Goal: Information Seeking & Learning: Learn about a topic

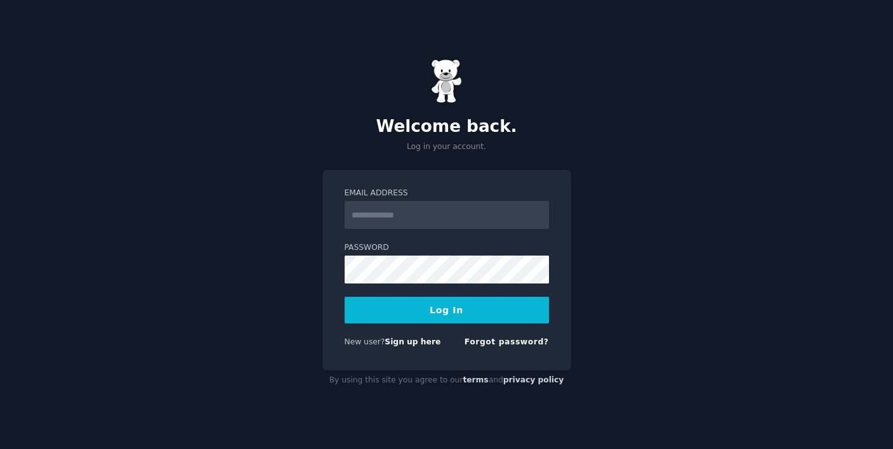
click at [386, 214] on input "Email Address" at bounding box center [447, 215] width 204 height 28
type input "**********"
click at [456, 312] on button "Log In" at bounding box center [447, 310] width 204 height 27
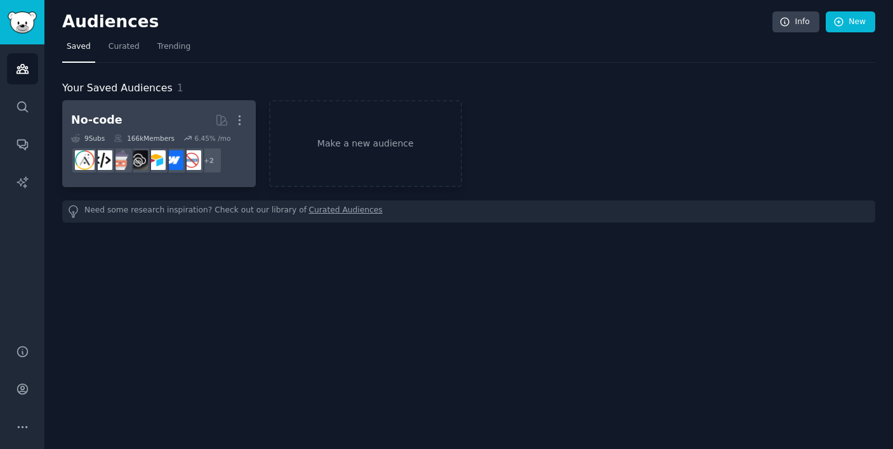
click at [174, 121] on h2 "No-code More" at bounding box center [159, 120] width 176 height 22
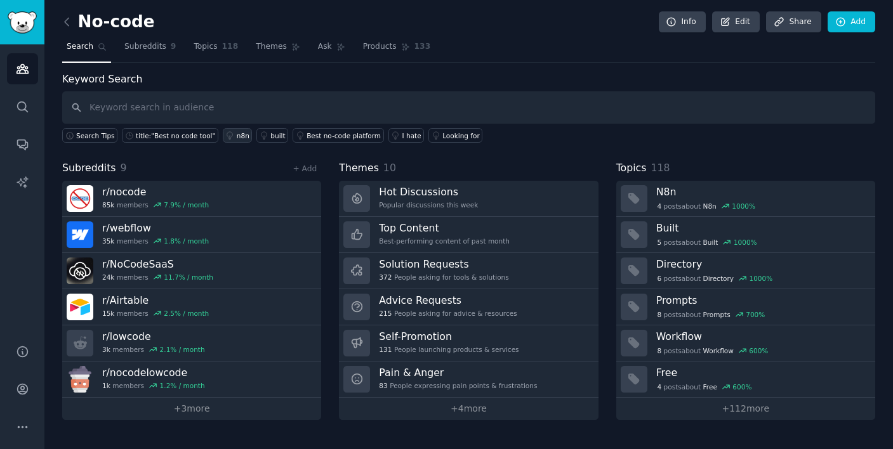
click at [232, 135] on link "n8n" at bounding box center [238, 135] width 30 height 15
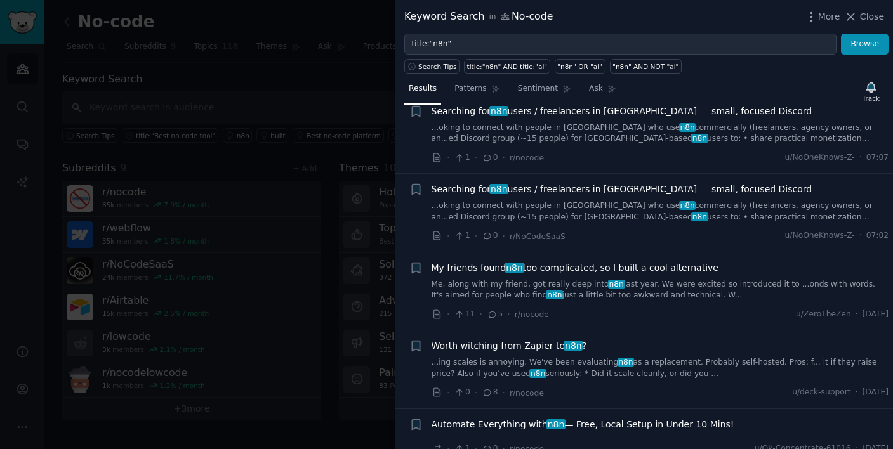
scroll to position [33, 0]
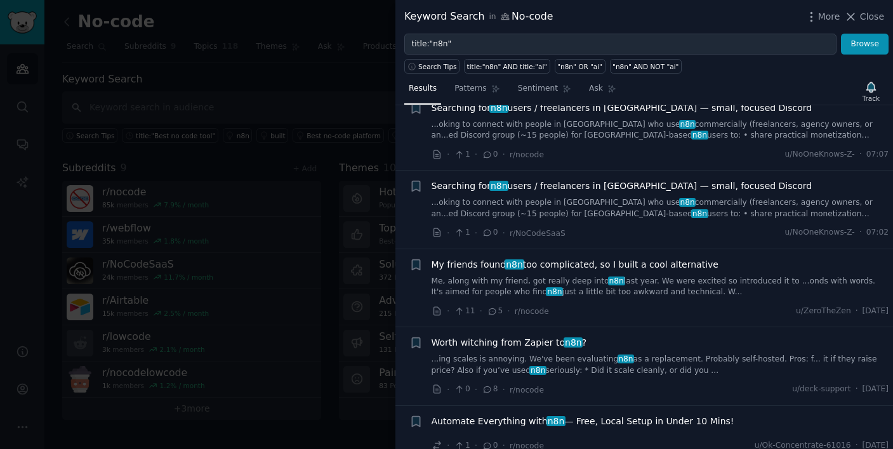
click at [637, 263] on span "My friends found n8n too complicated, so I built a cool alternative" at bounding box center [575, 264] width 287 height 13
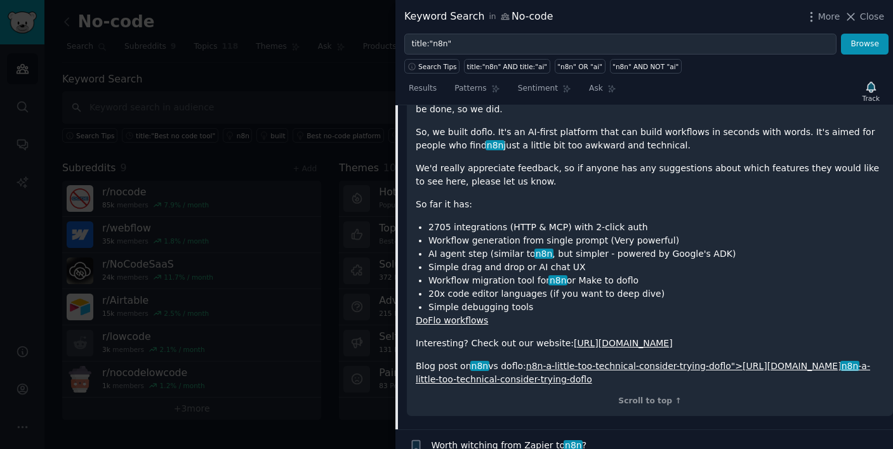
scroll to position [372, 0]
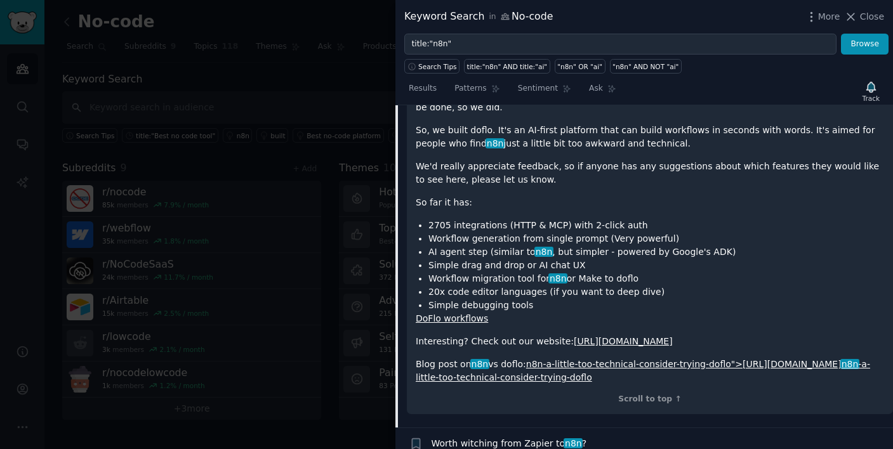
click at [610, 341] on link "https://doflo.com/" at bounding box center [623, 341] width 99 height 10
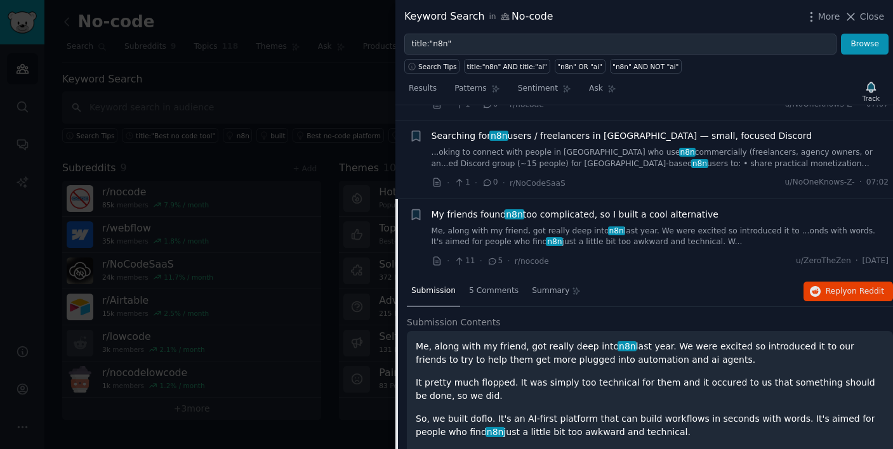
scroll to position [84, 0]
click at [691, 228] on link "Me, along with my friend, got really deep into n8n last year. We were excited s…" at bounding box center [661, 236] width 458 height 22
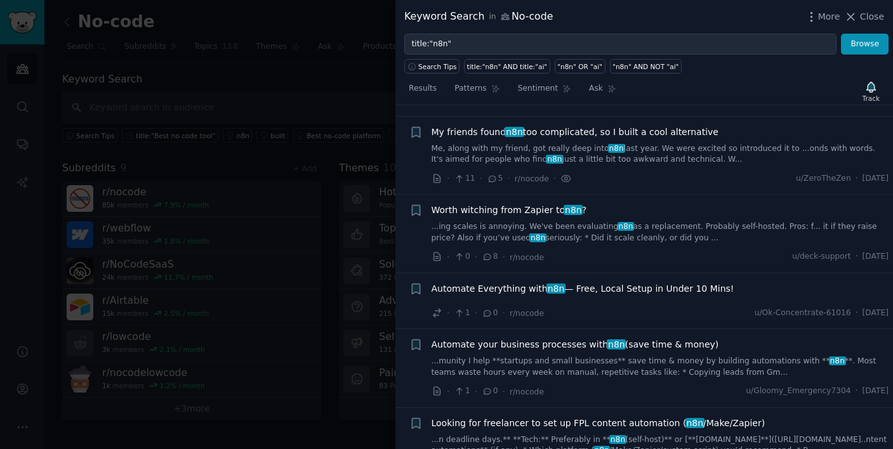
scroll to position [176, 0]
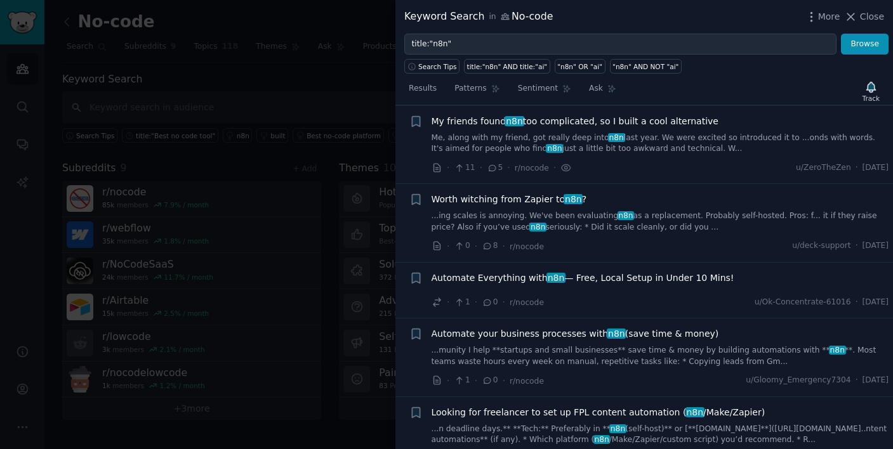
click at [569, 121] on span "My friends found n8n too complicated, so I built a cool alternative" at bounding box center [575, 121] width 287 height 13
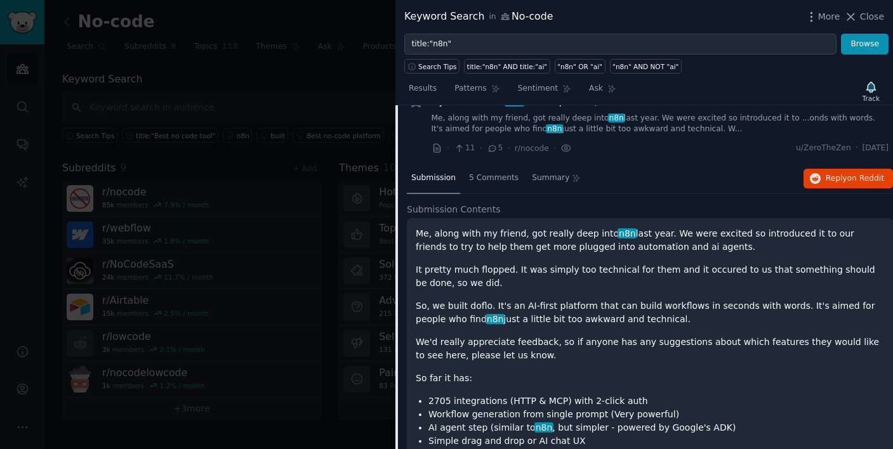
scroll to position [186, 0]
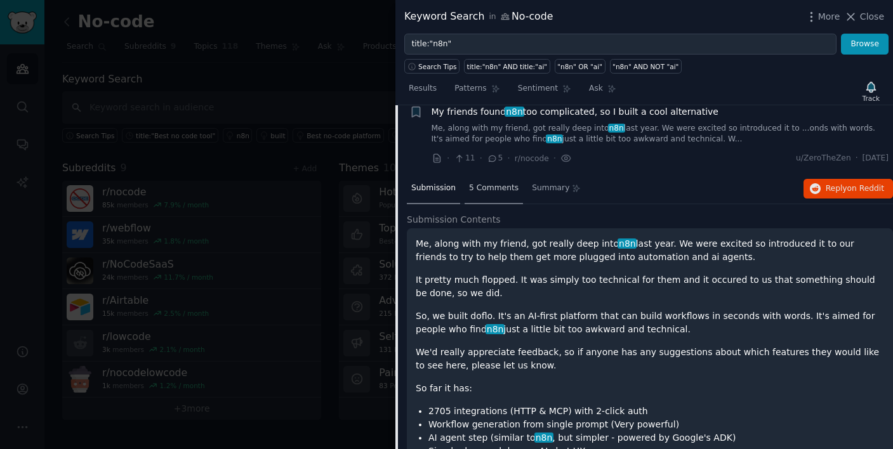
click at [482, 186] on span "5 Comments" at bounding box center [493, 188] width 49 height 11
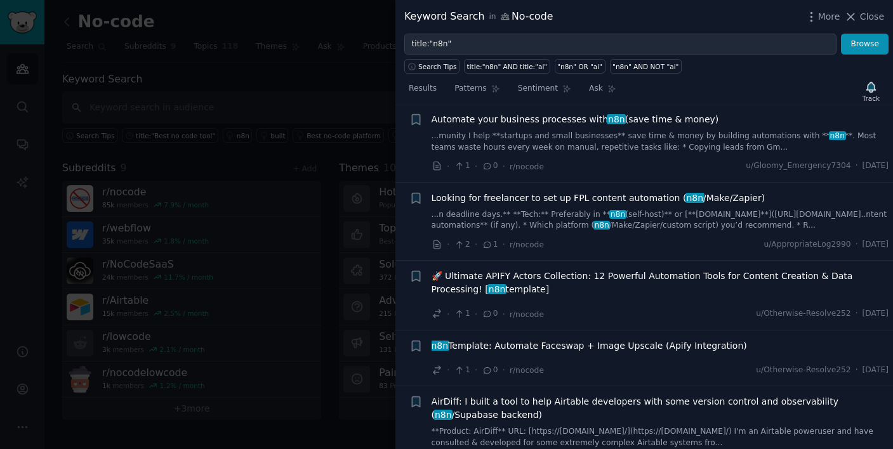
scroll to position [588, 0]
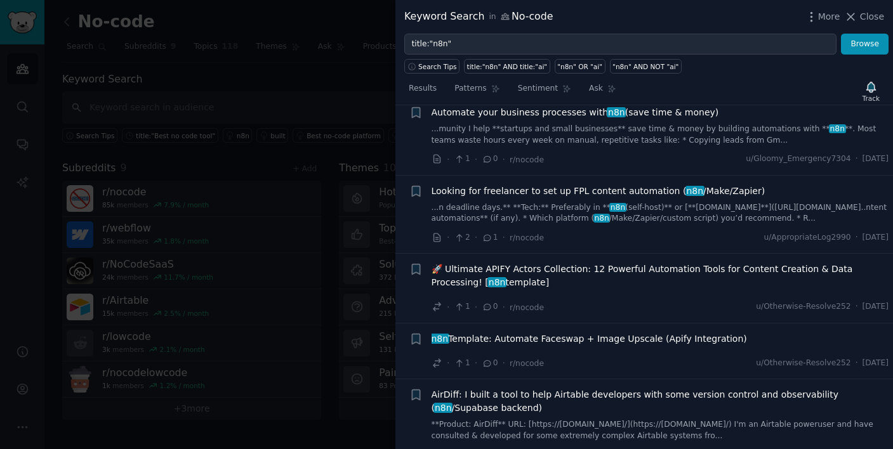
click at [535, 272] on span "🚀 Ultimate APIFY Actors Collection: 12 Powerful Automation Tools for Content Cr…" at bounding box center [661, 276] width 458 height 27
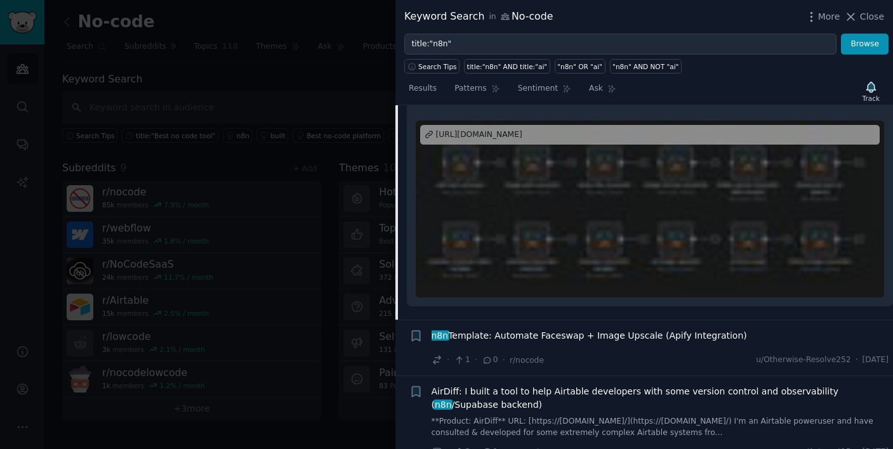
scroll to position [675, 0]
